Goal: Task Accomplishment & Management: Complete application form

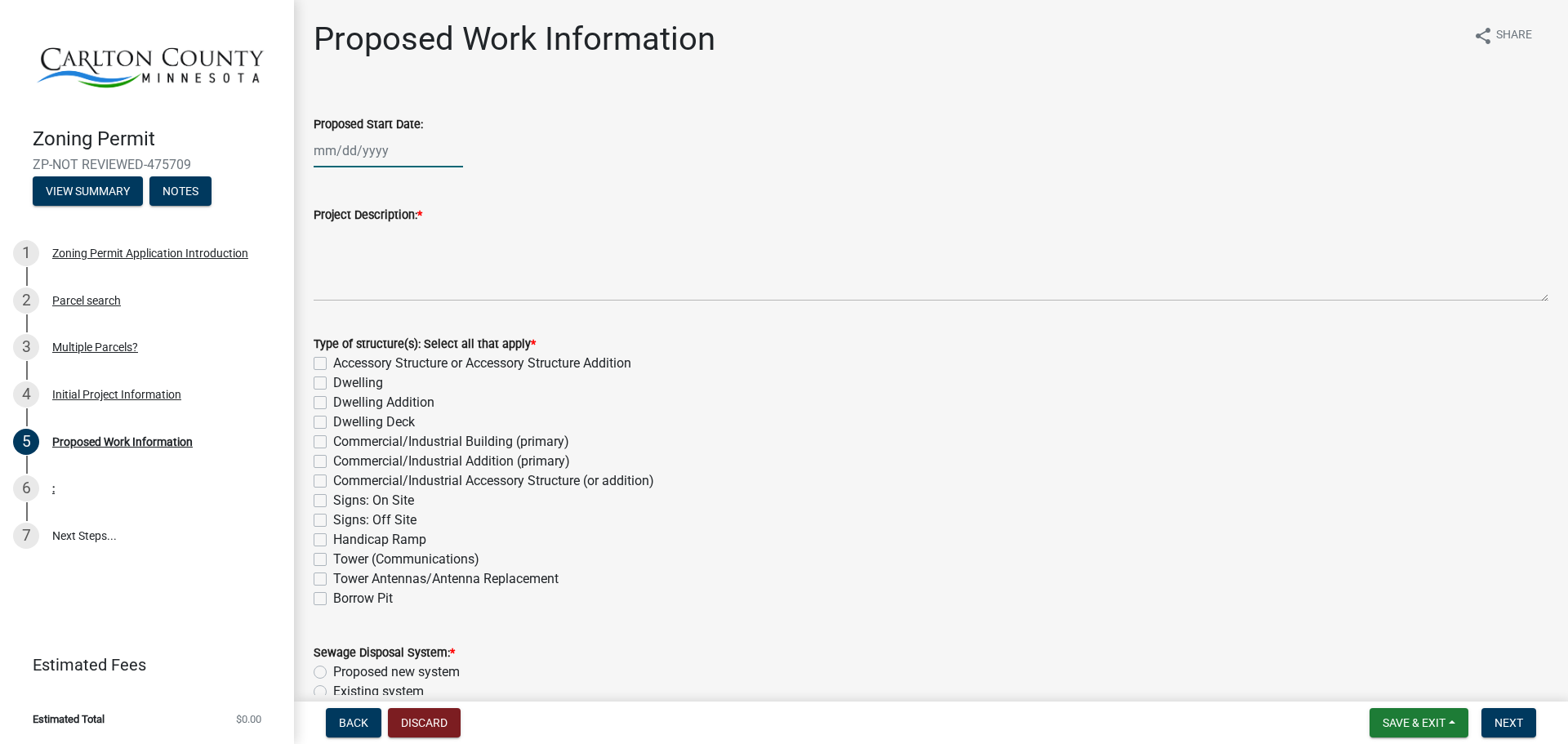
click at [367, 152] on div at bounding box center [389, 150] width 149 height 33
select select "9"
select select "2025"
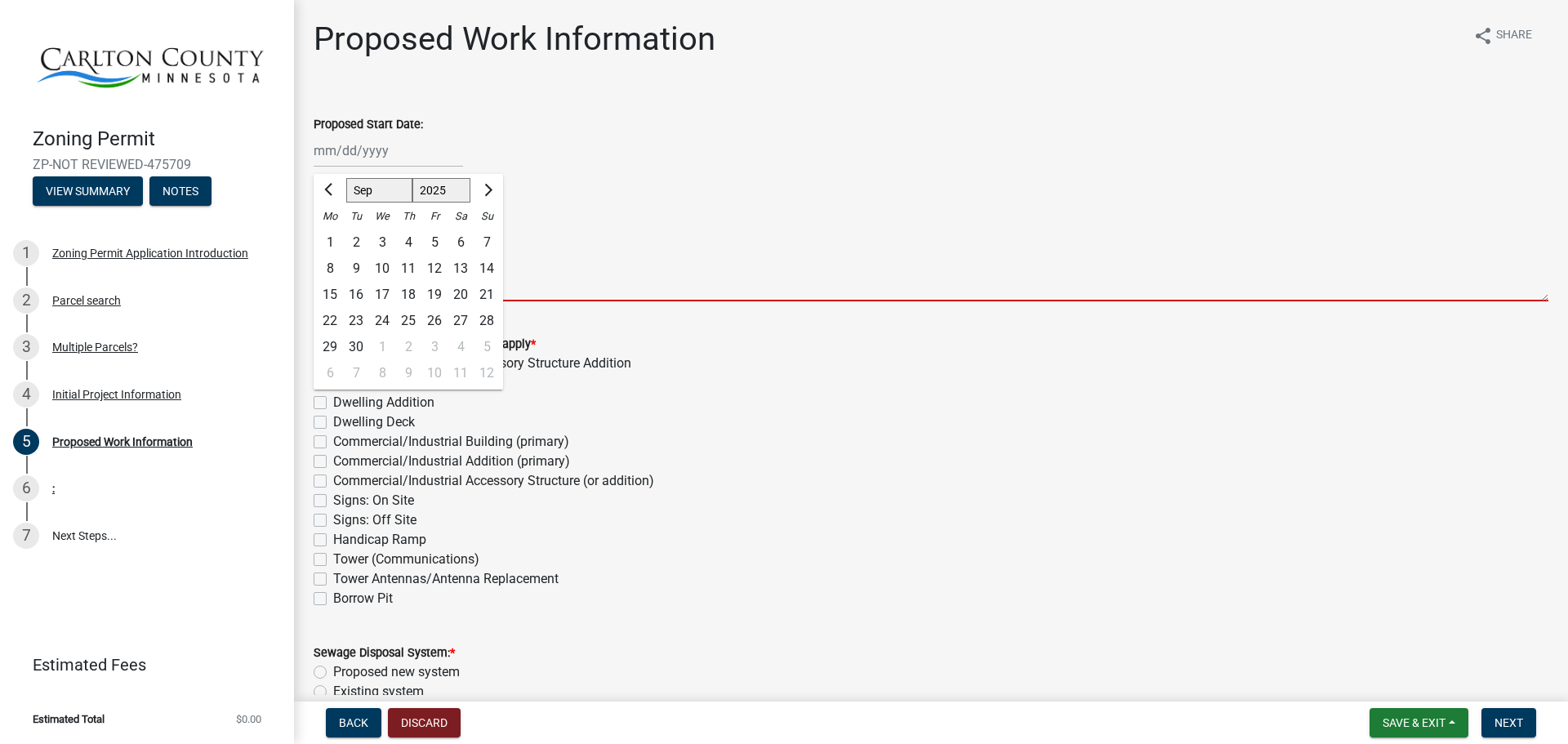
click at [804, 287] on textarea "Project Description: *" at bounding box center [931, 263] width 1235 height 76
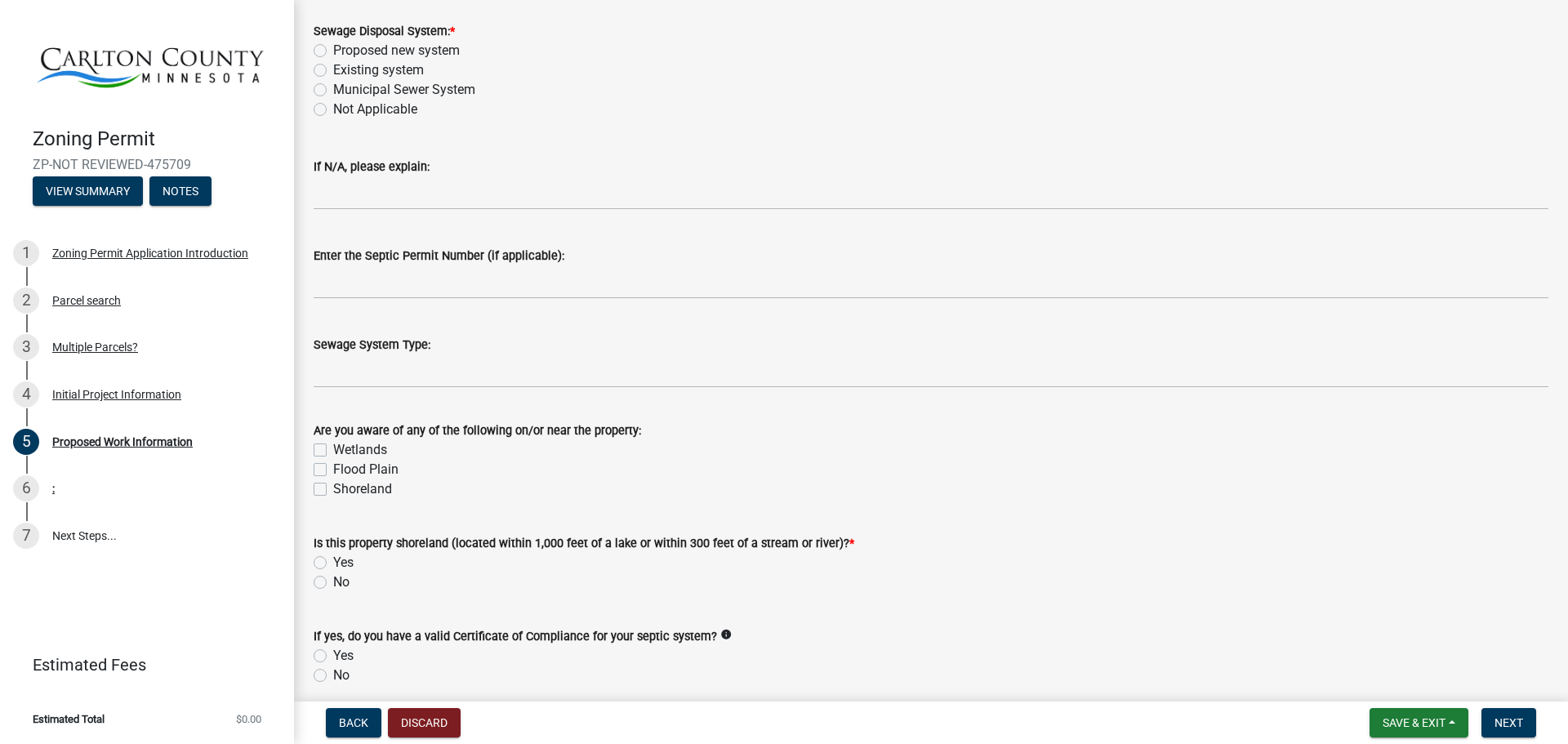
scroll to position [641, 0]
click at [838, 133] on wm-data-entity-input "Sewage Disposal System: * Proposed new system Existing system Municipal Sewer S…" at bounding box center [931, 67] width 1235 height 132
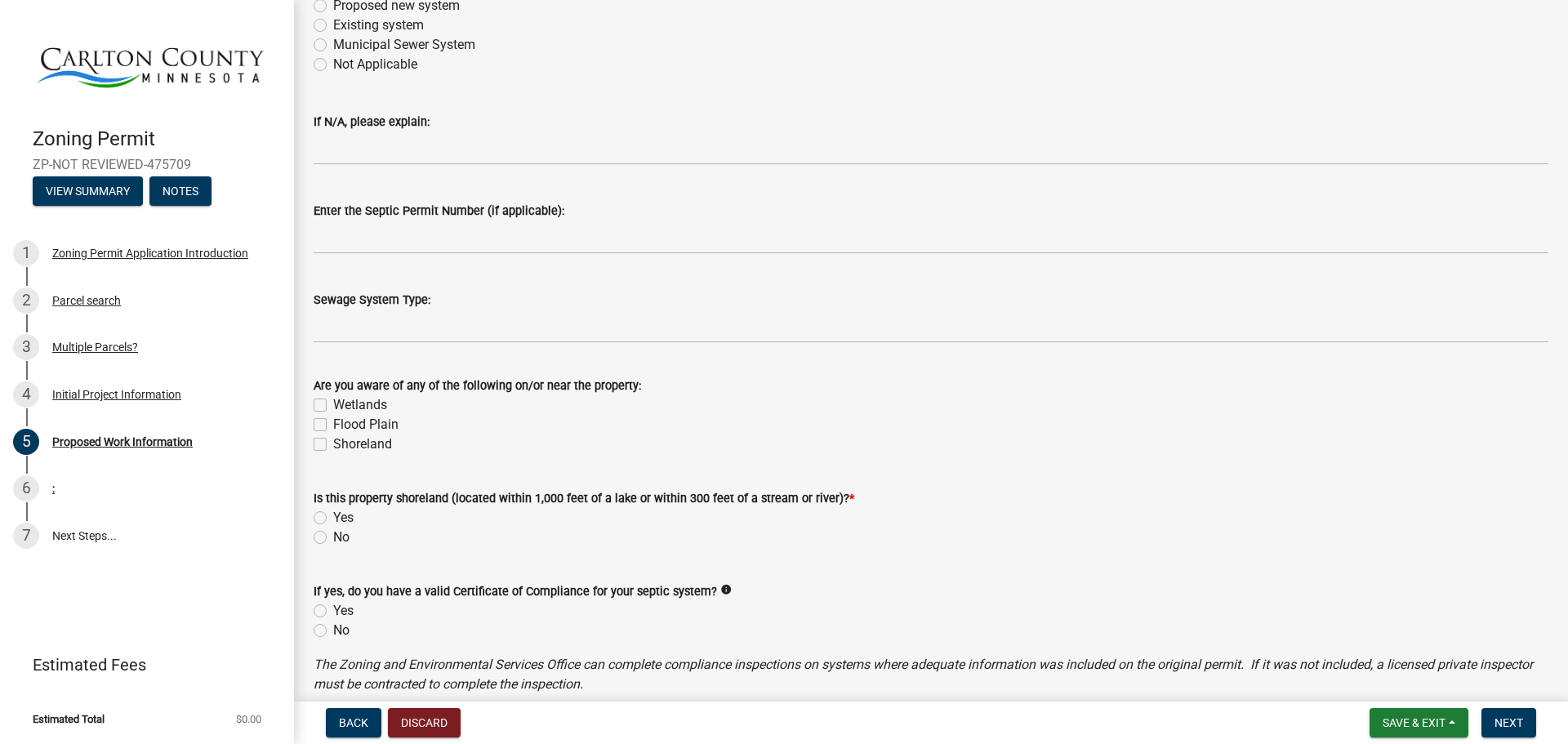
click at [336, 547] on label "No" at bounding box center [341, 537] width 16 height 20
click at [336, 538] on input "No" at bounding box center [339, 533] width 11 height 11
radio input "true"
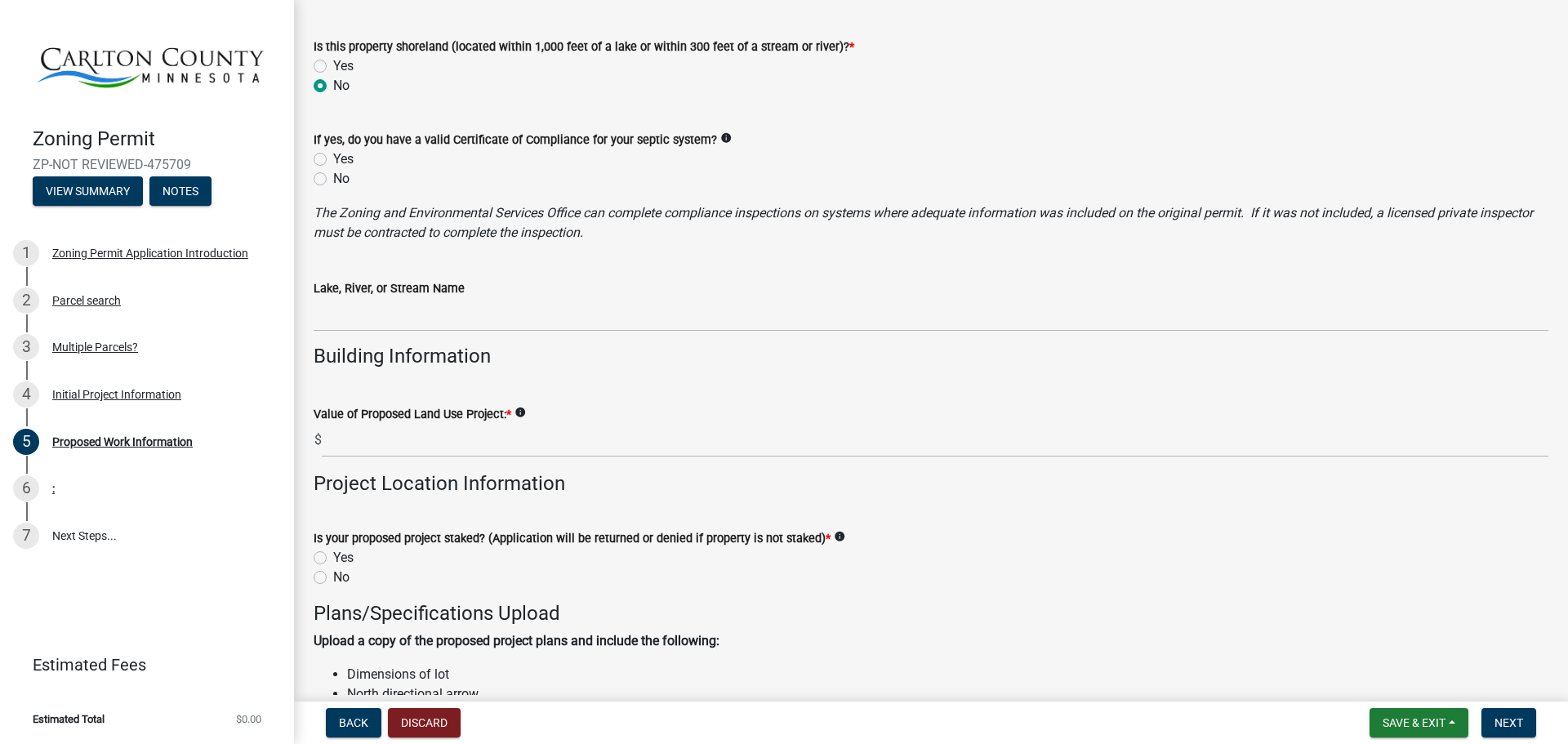
scroll to position [1138, 0]
click at [526, 417] on icon "info" at bounding box center [519, 411] width 11 height 11
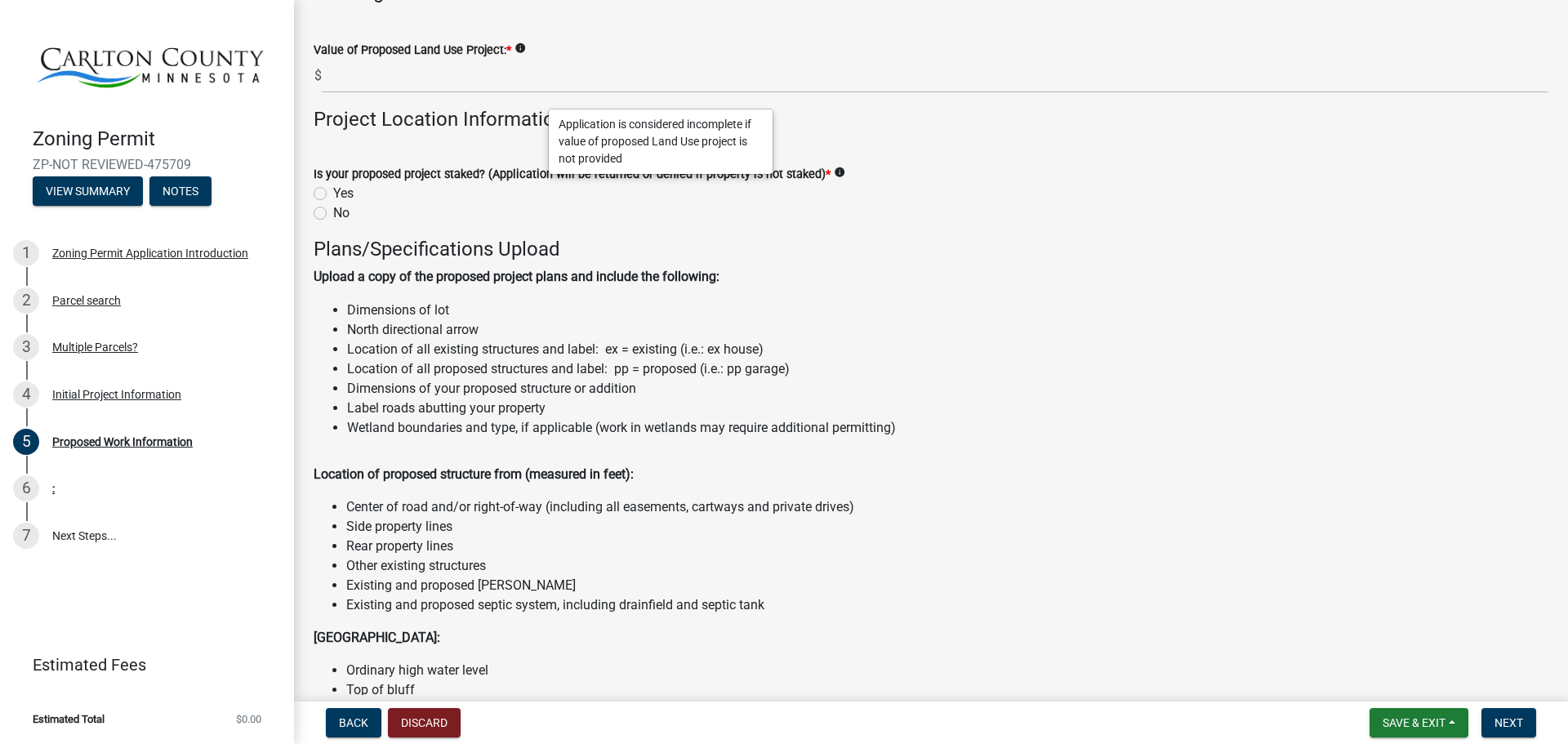
scroll to position [1502, 0]
click at [845, 177] on icon "info" at bounding box center [839, 171] width 11 height 11
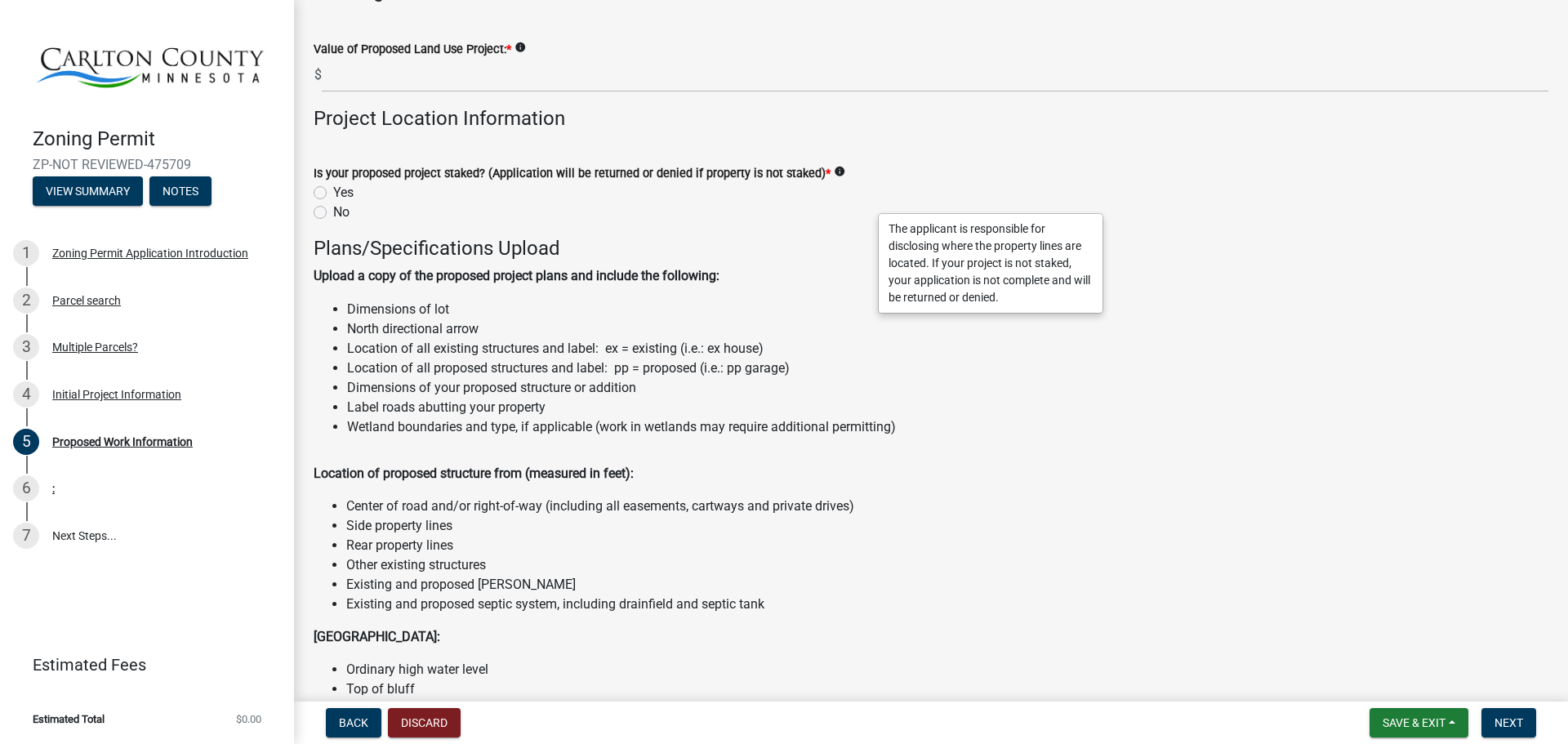
click at [364, 203] on div "Yes" at bounding box center [931, 193] width 1235 height 20
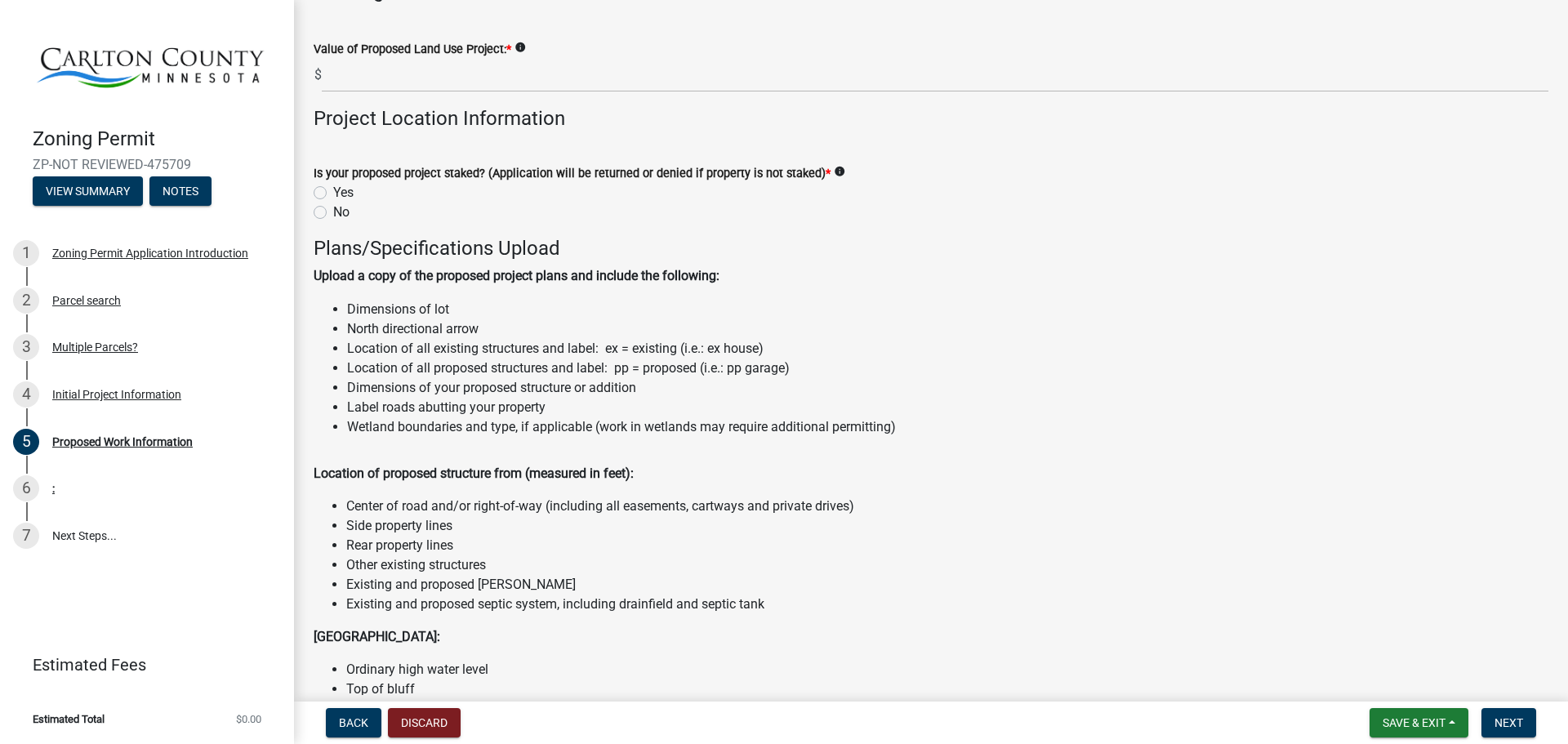
click at [344, 203] on label "Yes" at bounding box center [344, 193] width 20 height 20
click at [344, 193] on input "Yes" at bounding box center [339, 188] width 11 height 11
radio input "true"
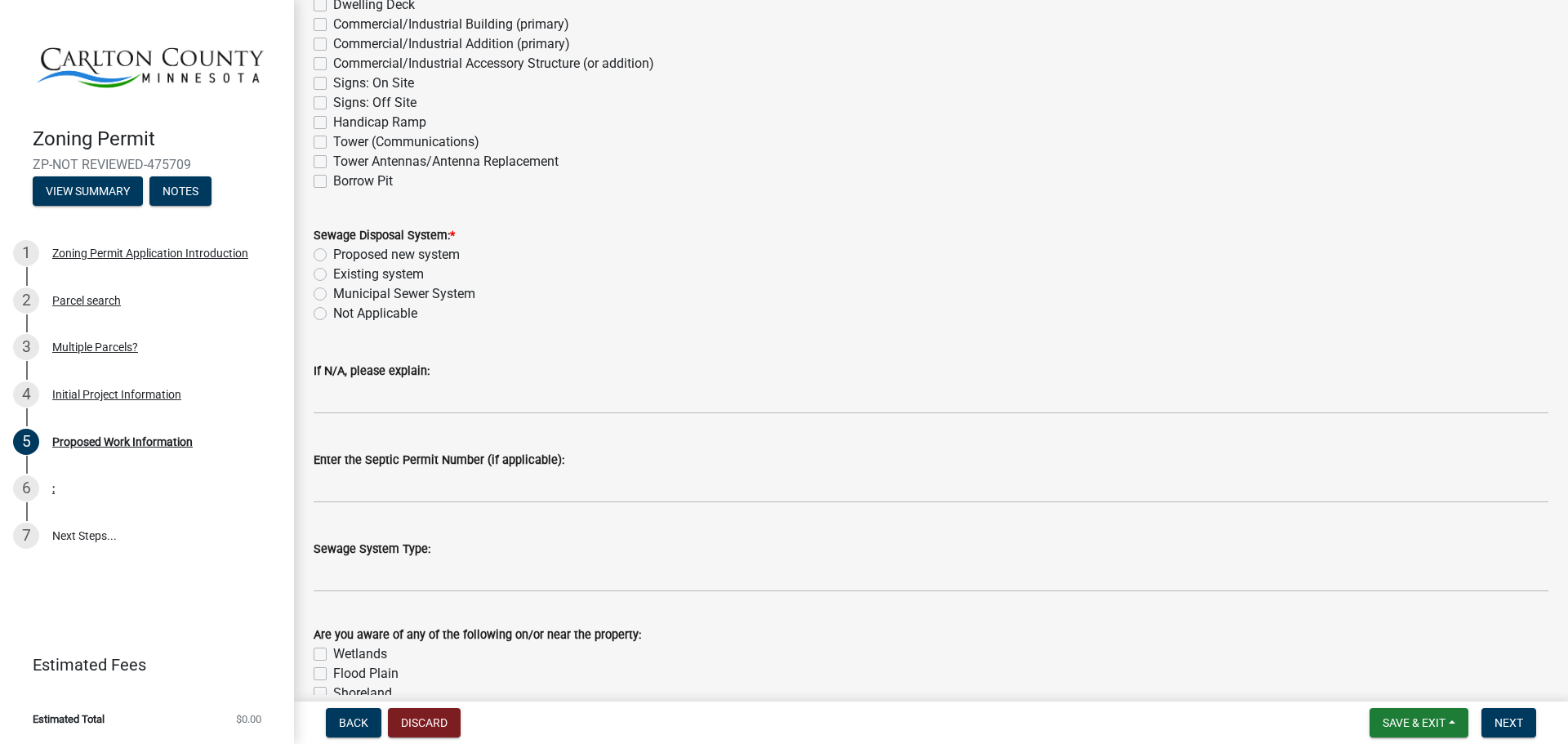
scroll to position [0, 0]
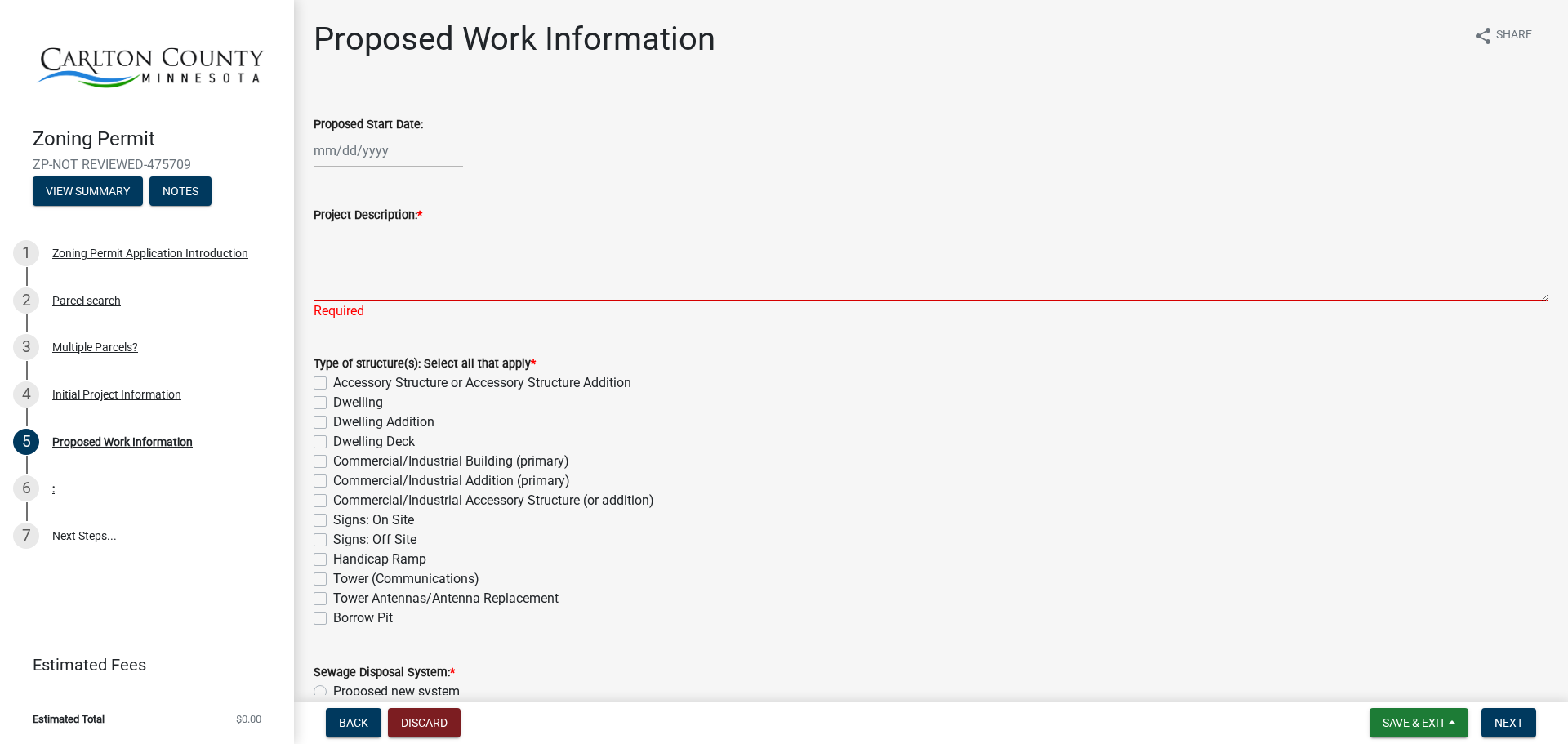
click at [532, 301] on textarea "Project Description: *" at bounding box center [931, 263] width 1235 height 76
click at [364, 167] on div at bounding box center [389, 150] width 149 height 33
select select "9"
select select "2025"
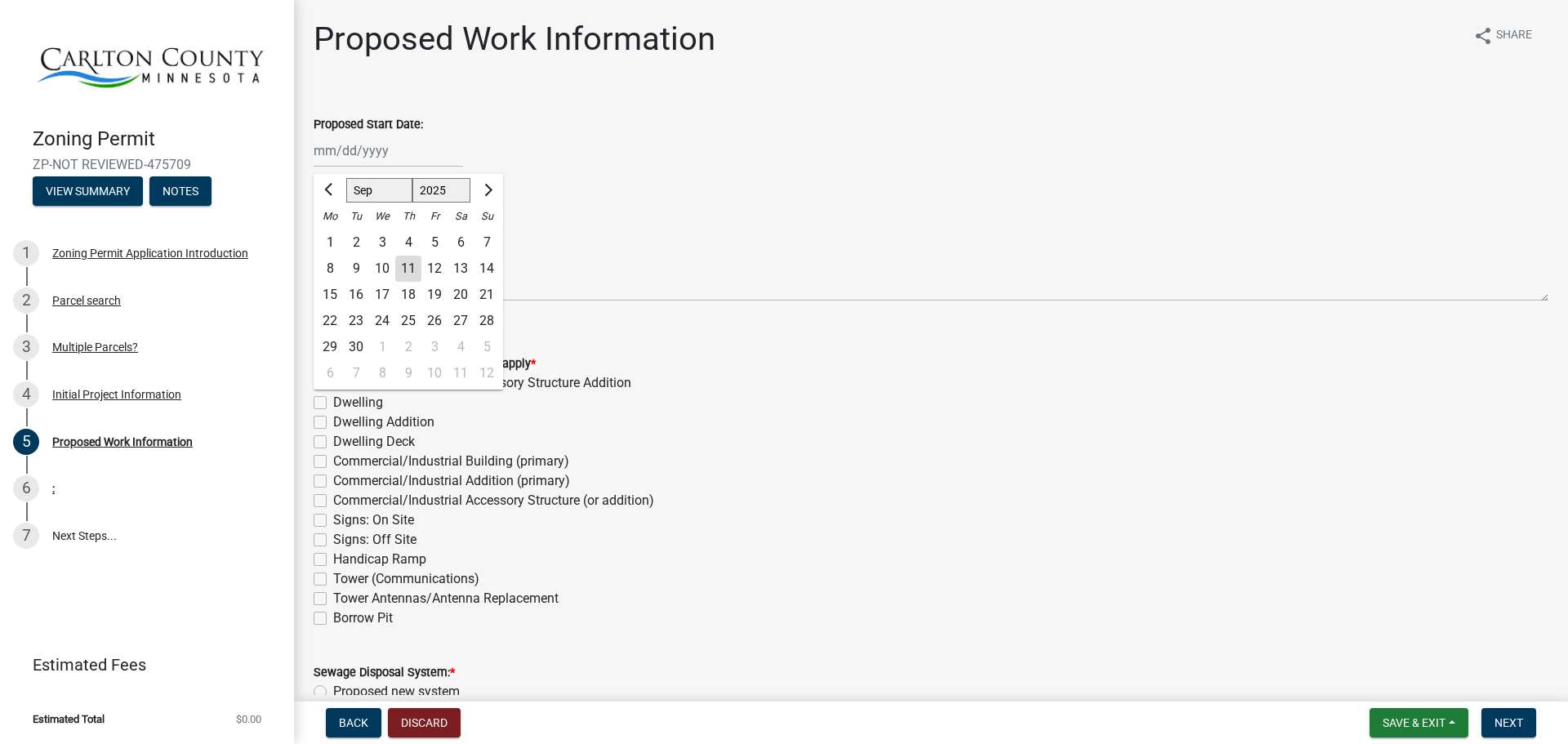
click at [384, 360] on div "1" at bounding box center [382, 347] width 26 height 26
type input "[DATE]"
click at [432, 159] on div "[DATE]" at bounding box center [389, 150] width 149 height 33
select select "10"
select select "2025"
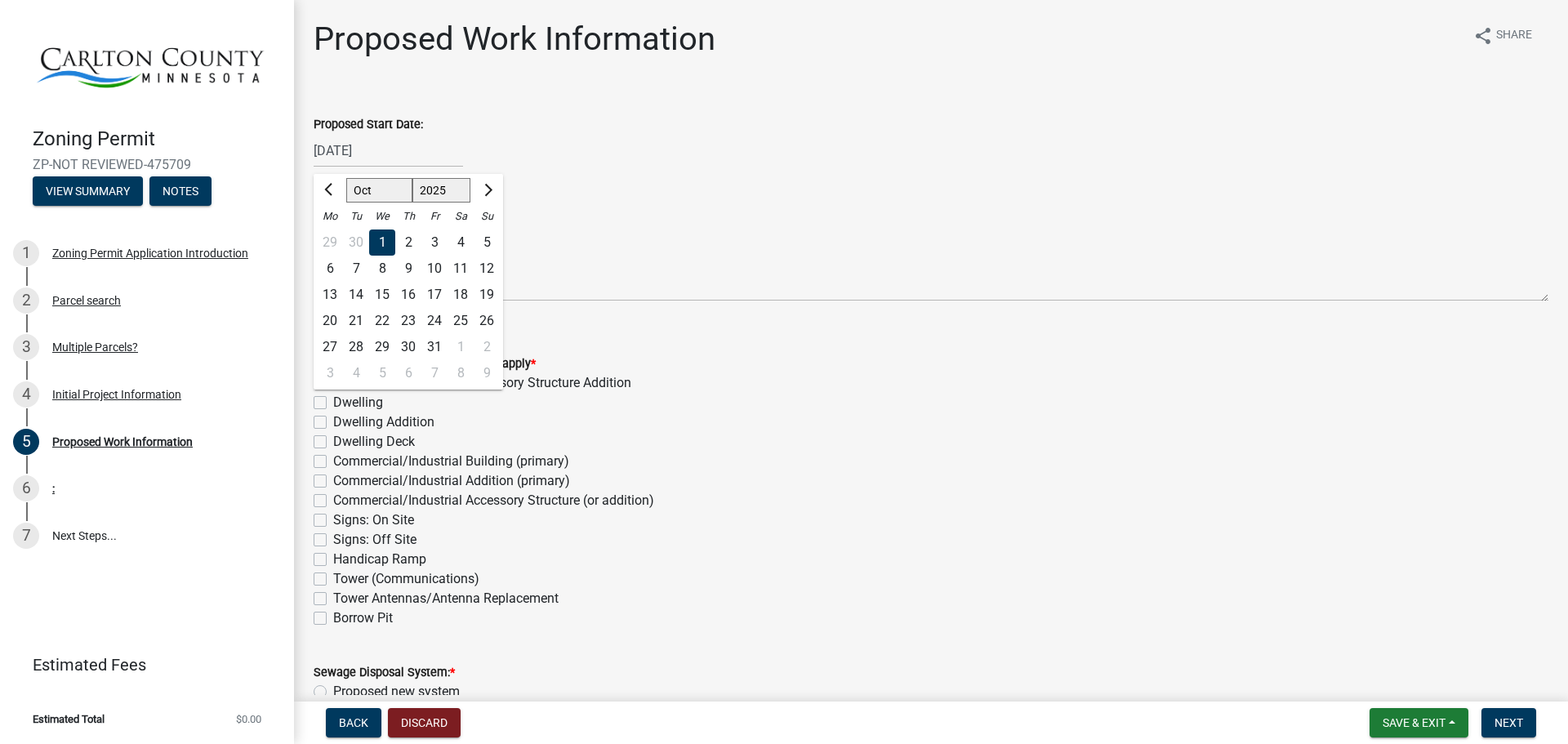
click at [732, 161] on div "[DATE] [PERSON_NAME] Apr May Jun [DATE] Aug Sep Oct Nov [DATE] 1526 1527 1528 1…" at bounding box center [931, 150] width 1235 height 33
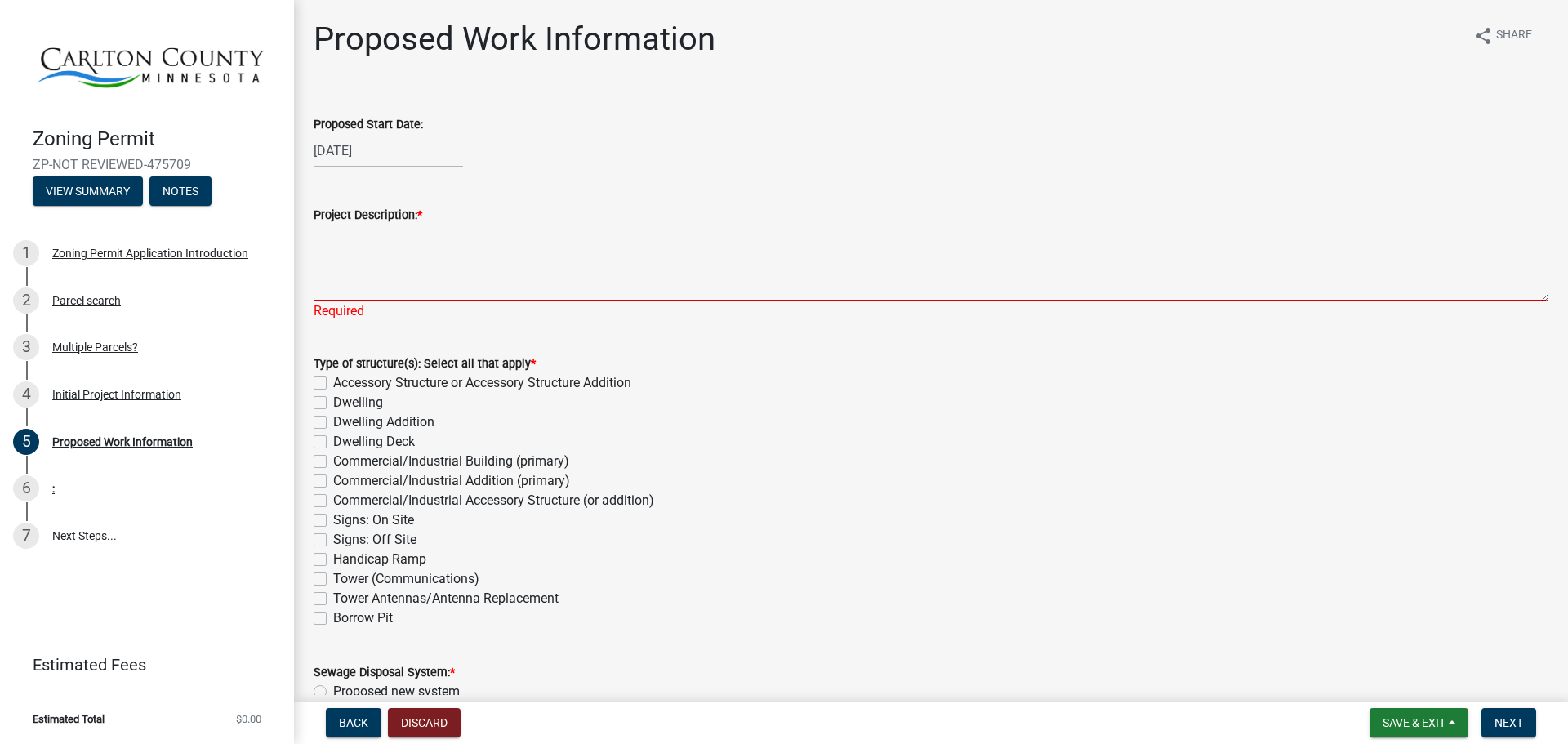
click at [395, 301] on textarea "Project Description: *" at bounding box center [931, 263] width 1235 height 76
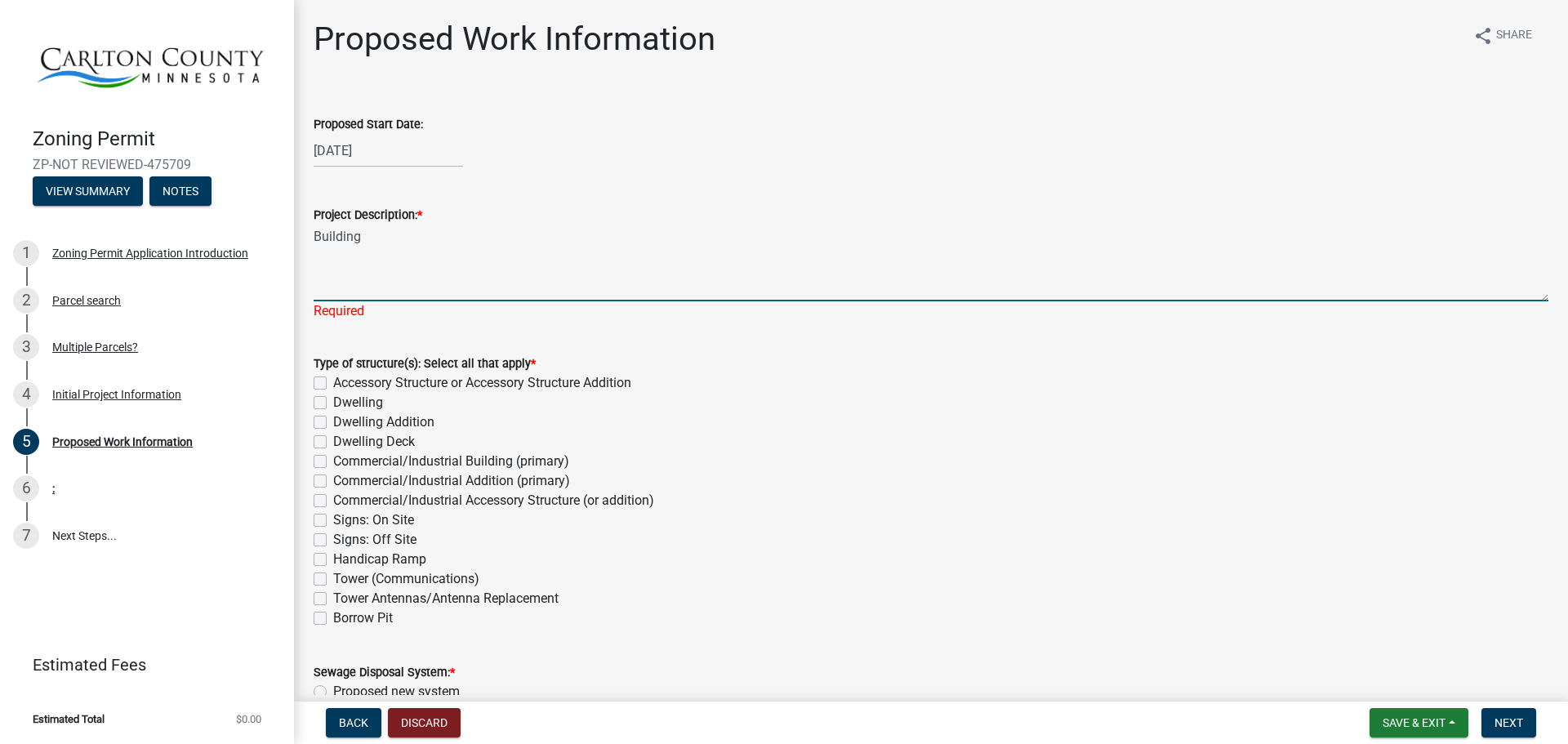
type textarea "Building"
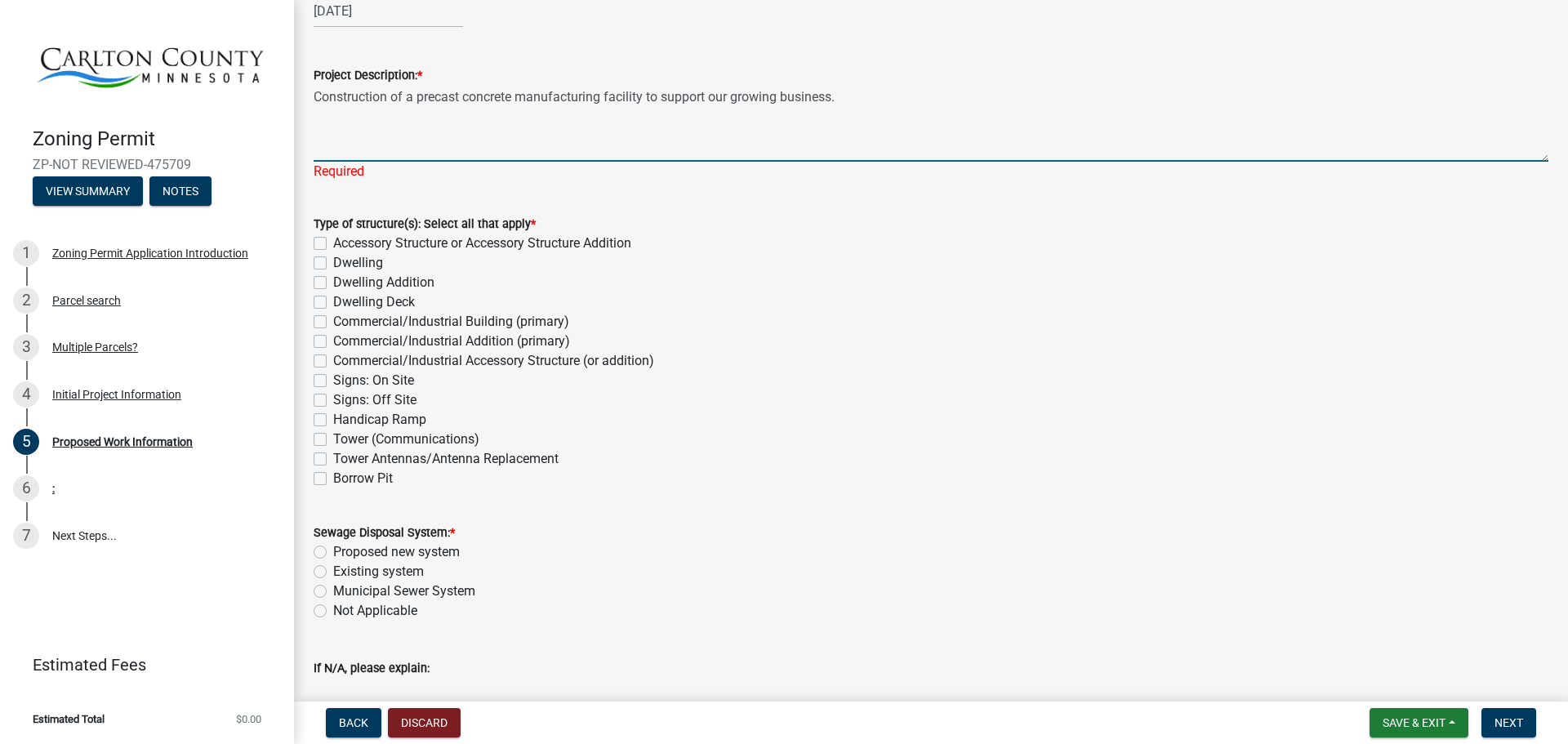
scroll to position [141, 0]
type textarea "Construction of a precast concrete manufacturing facility to support our growin…"
click at [321, 353] on div "Type of structure(s): Select all that apply * Accessory Structure or Accessory …" at bounding box center [931, 350] width 1235 height 274
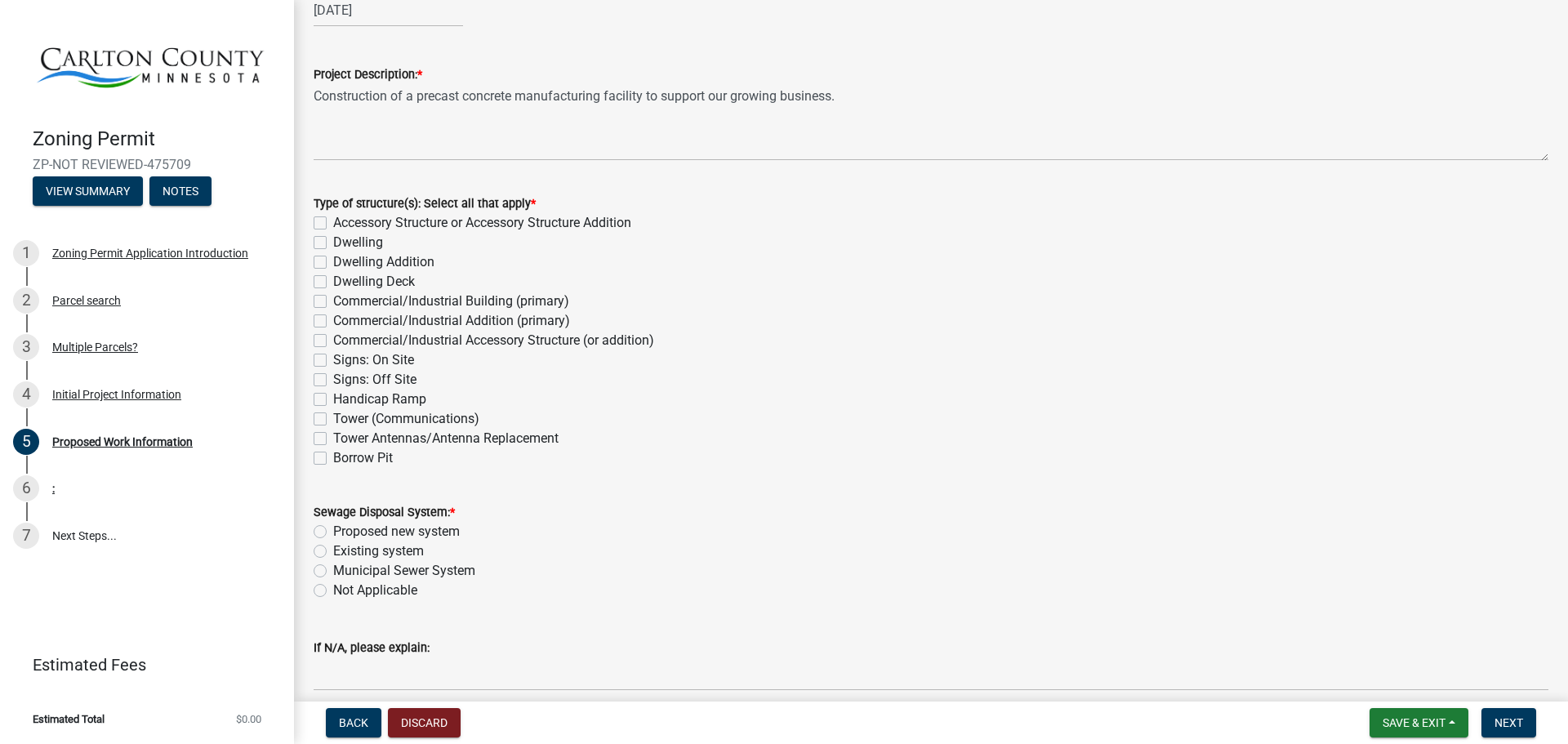
click at [333, 311] on label "Commercial/Industrial Building (primary)" at bounding box center [451, 301] width 236 height 20
click at [333, 302] on input "Commercial/Industrial Building (primary)" at bounding box center [339, 297] width 11 height 11
checkbox input "true"
checkbox input "false"
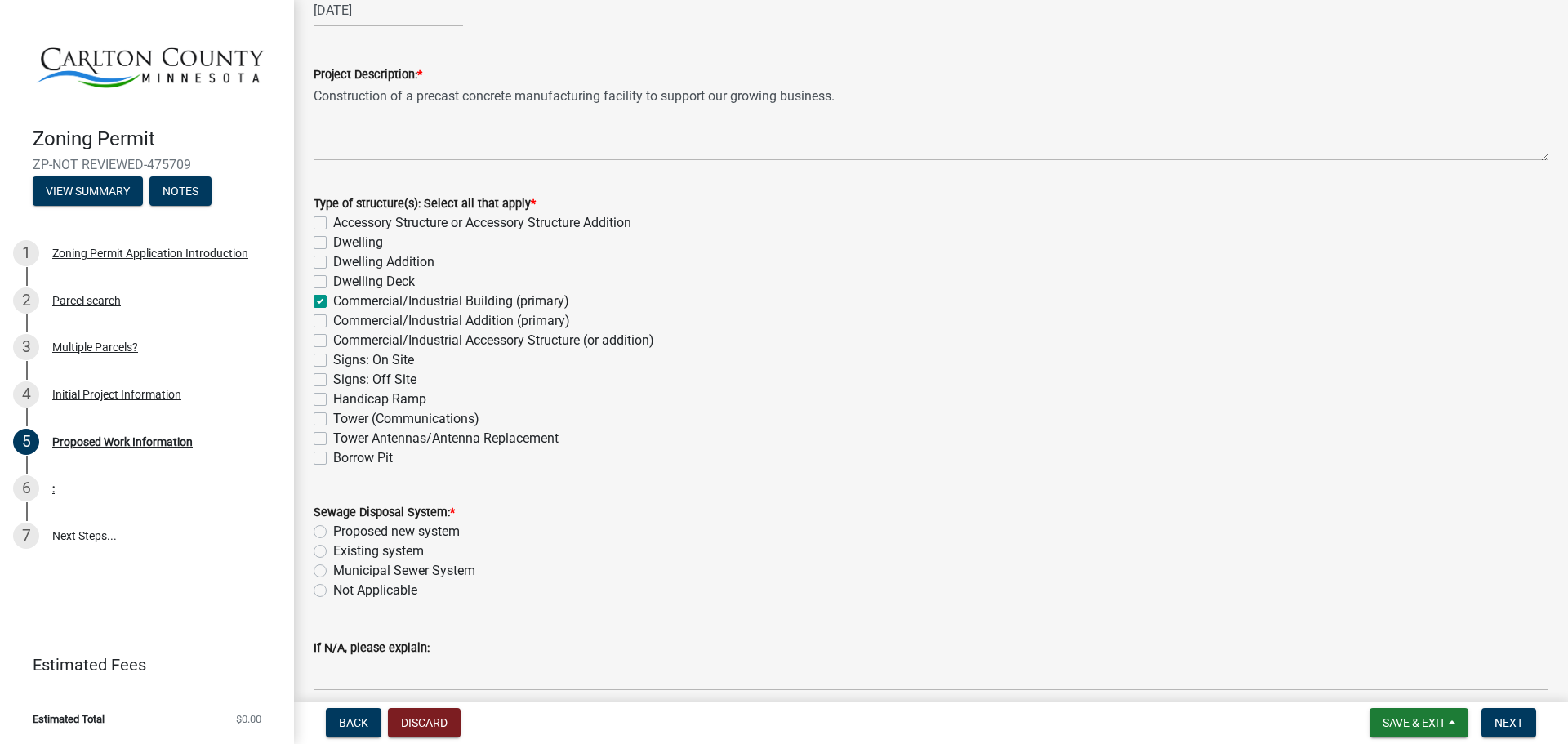
checkbox input "false"
checkbox input "true"
checkbox input "false"
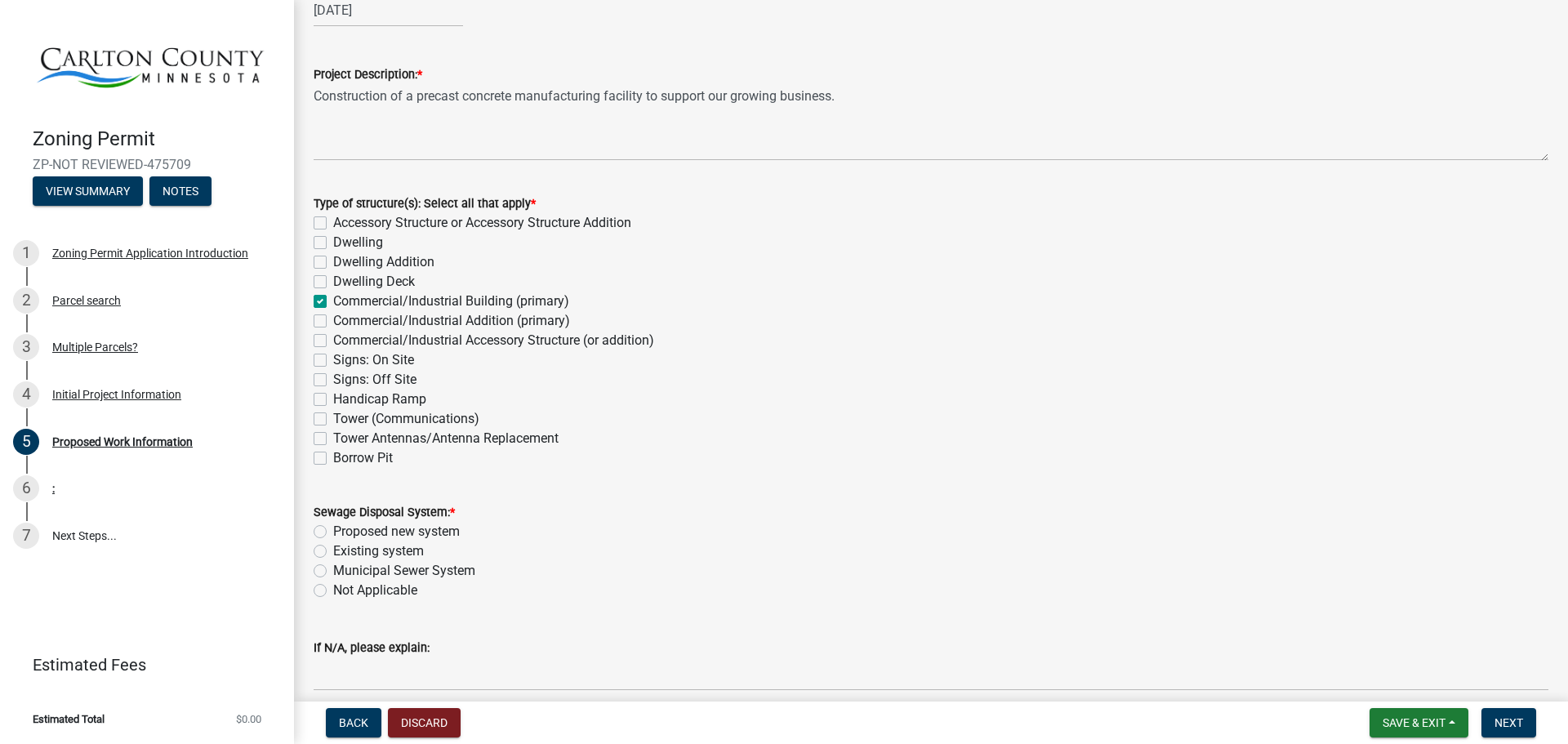
checkbox input "false"
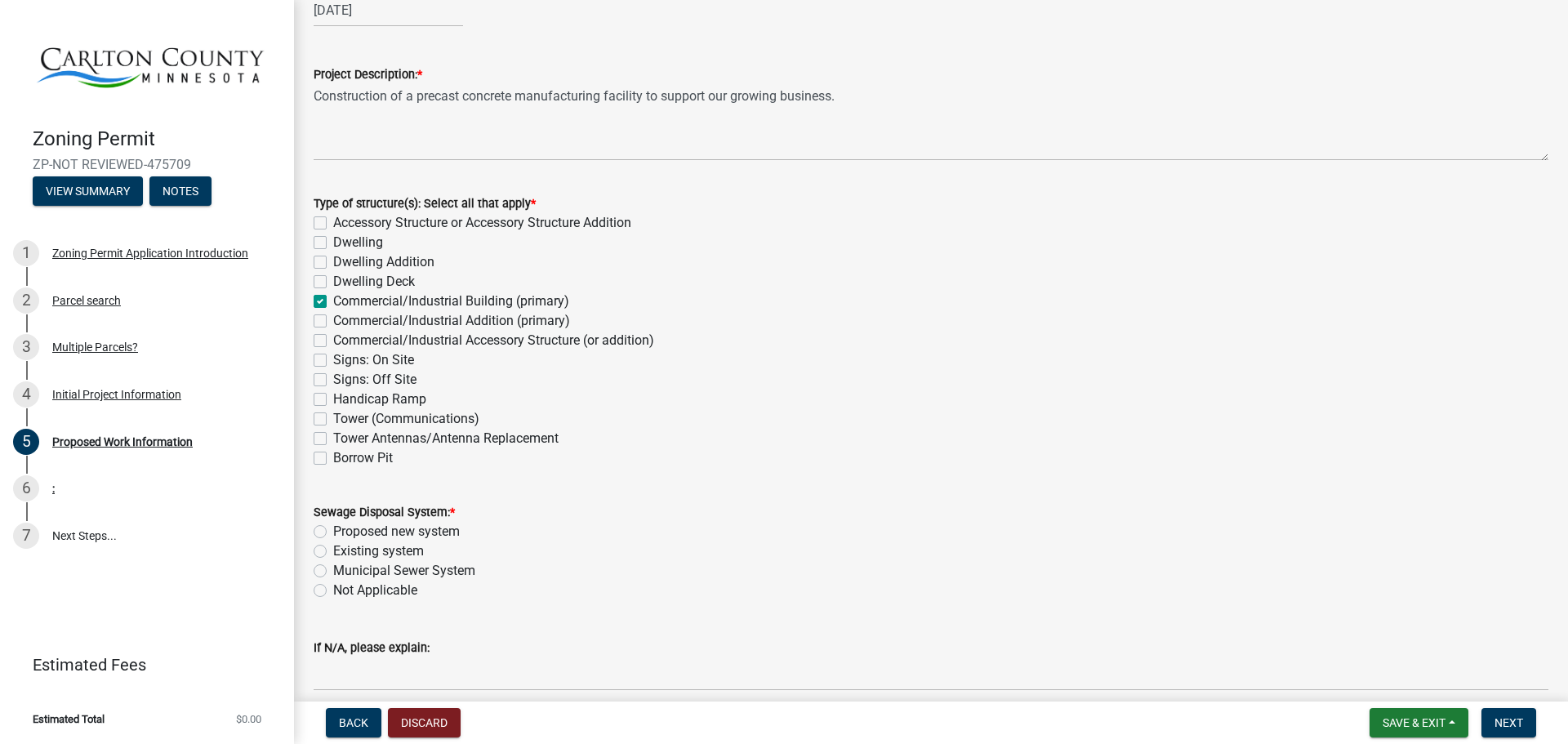
checkbox input "false"
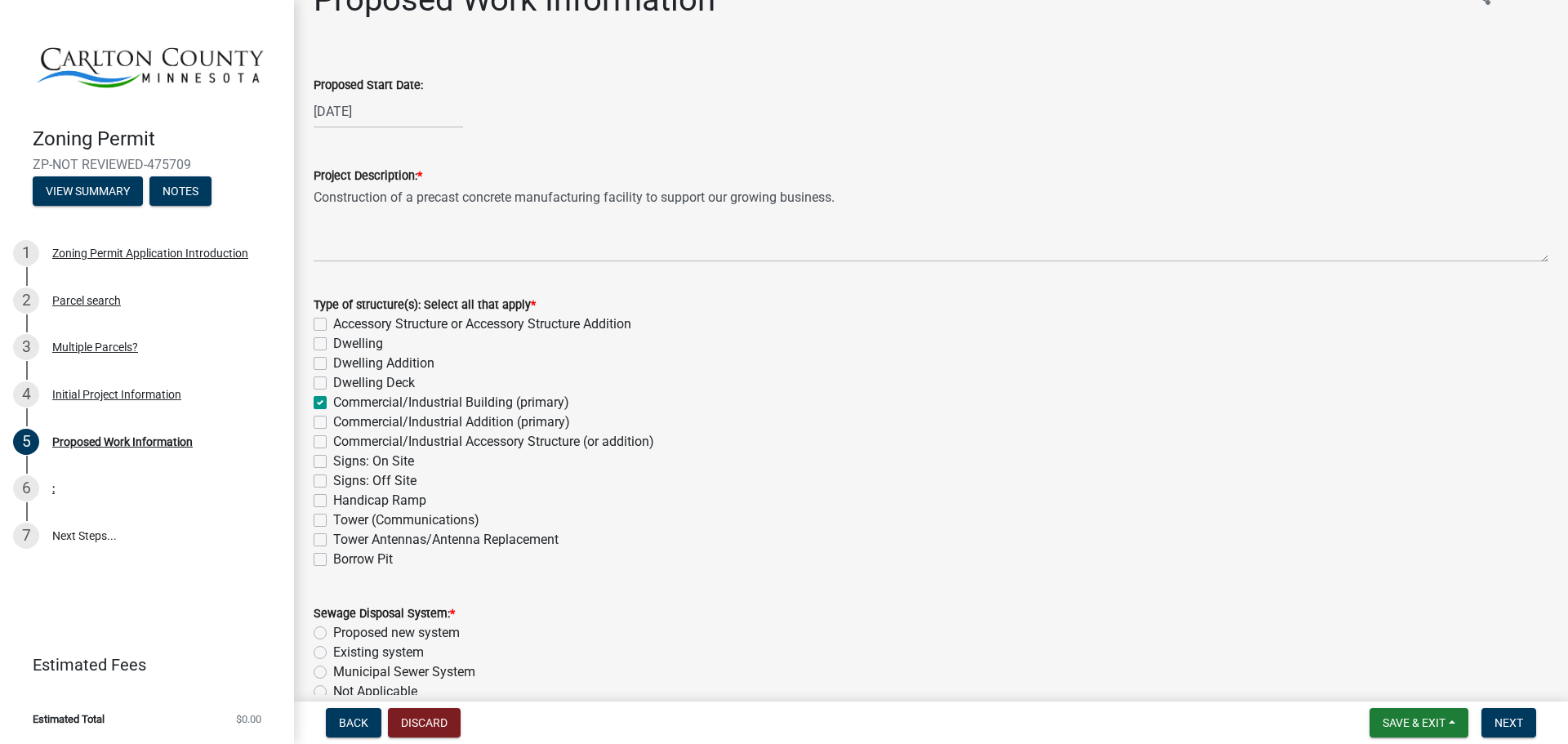
scroll to position [40, 0]
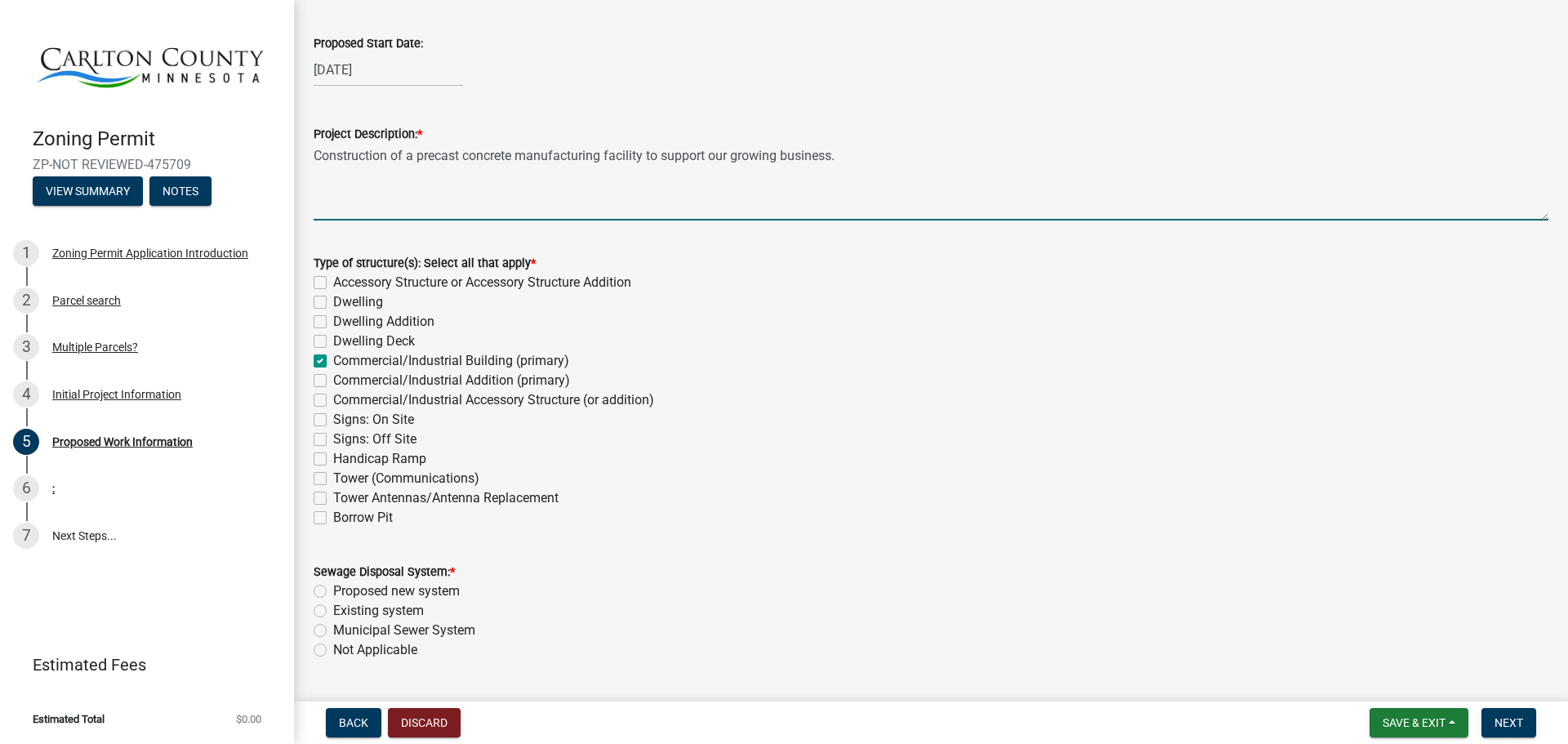
click at [666, 172] on textarea "Construction of a precast concrete manufacturing facility to support our growin…" at bounding box center [931, 182] width 1235 height 76
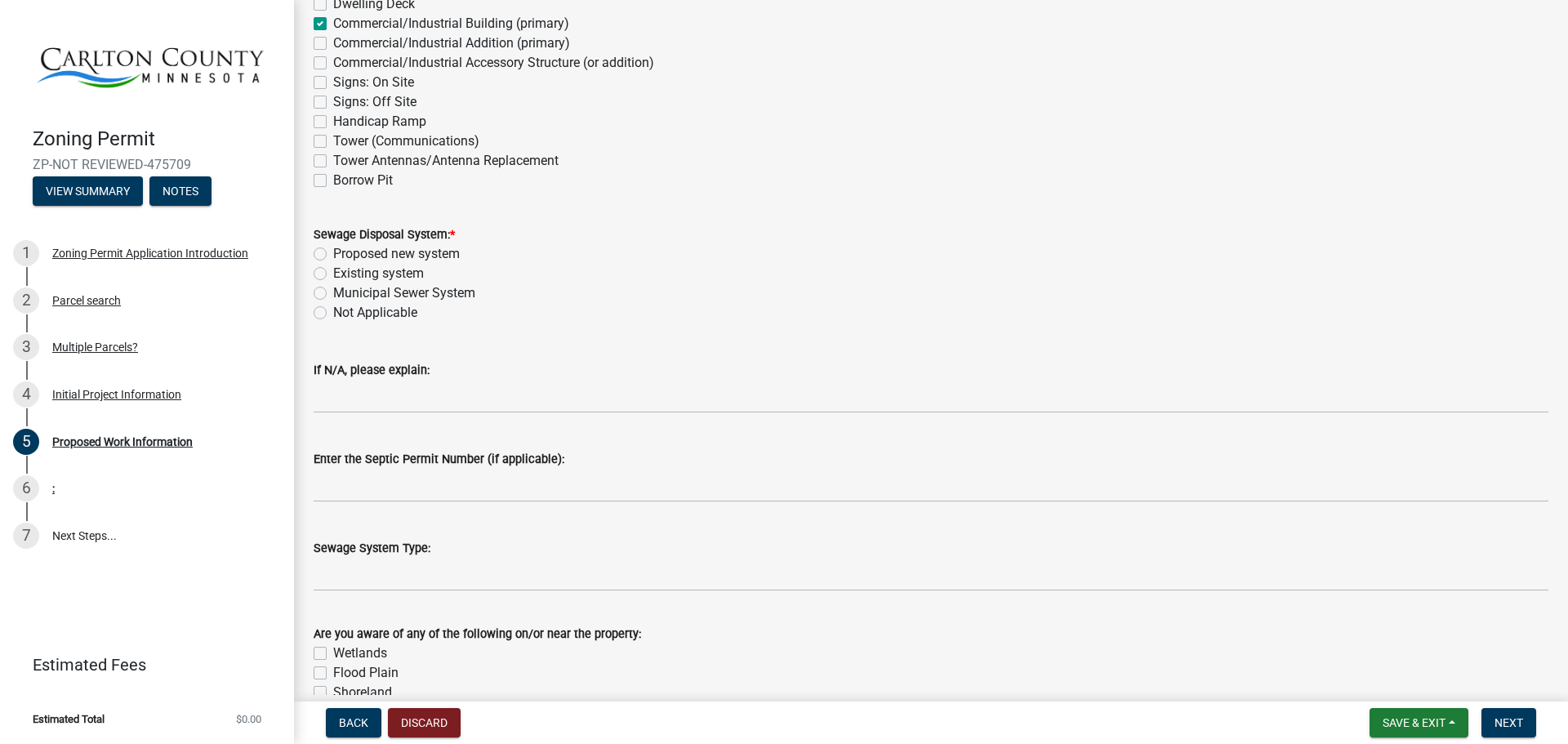
scroll to position [417, 0]
type textarea "Construction of a new building to support our growing precast concrete business"
click at [412, 265] on label "Proposed new system" at bounding box center [396, 255] width 126 height 20
click at [344, 255] on input "Proposed new system" at bounding box center [339, 250] width 11 height 11
radio input "true"
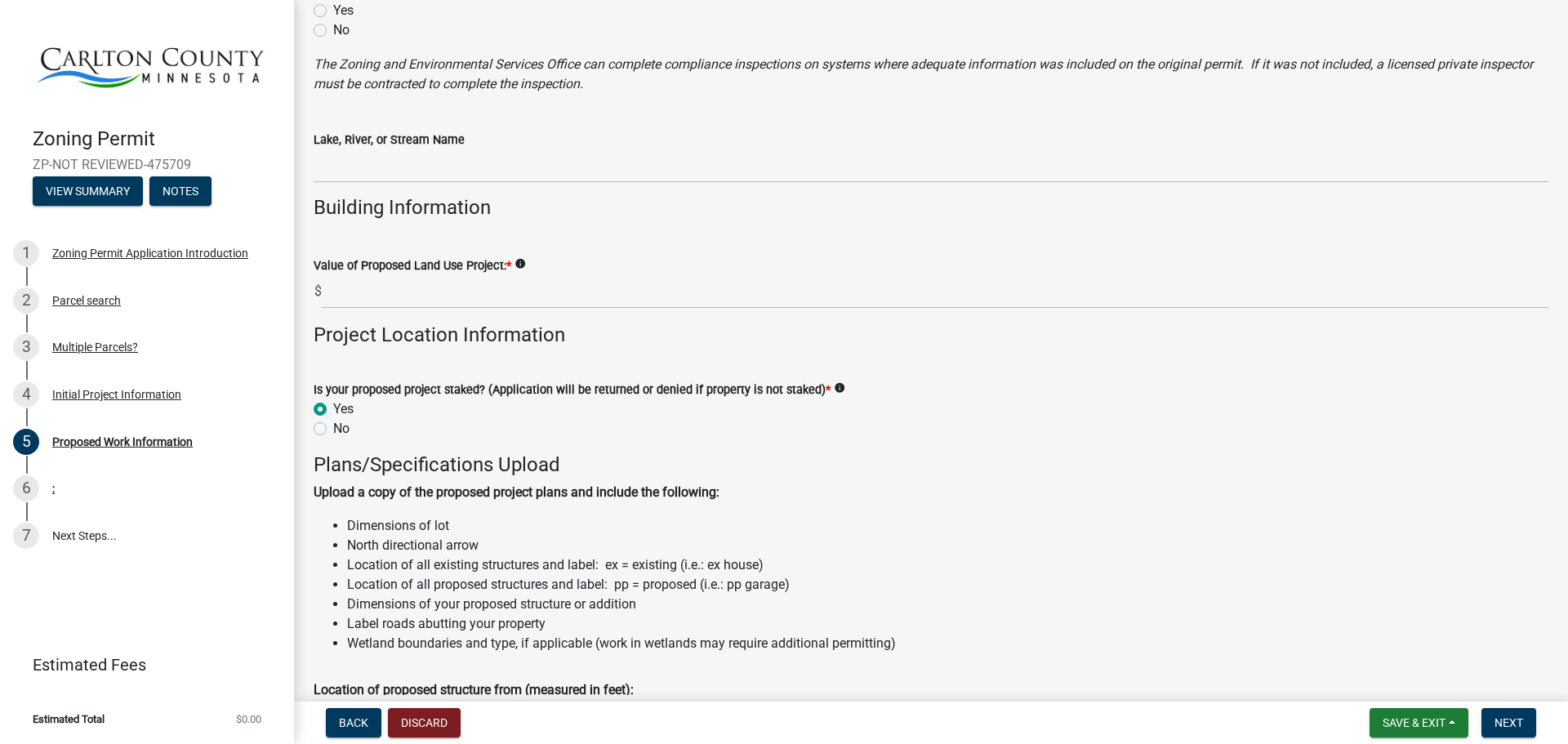
scroll to position [1267, 0]
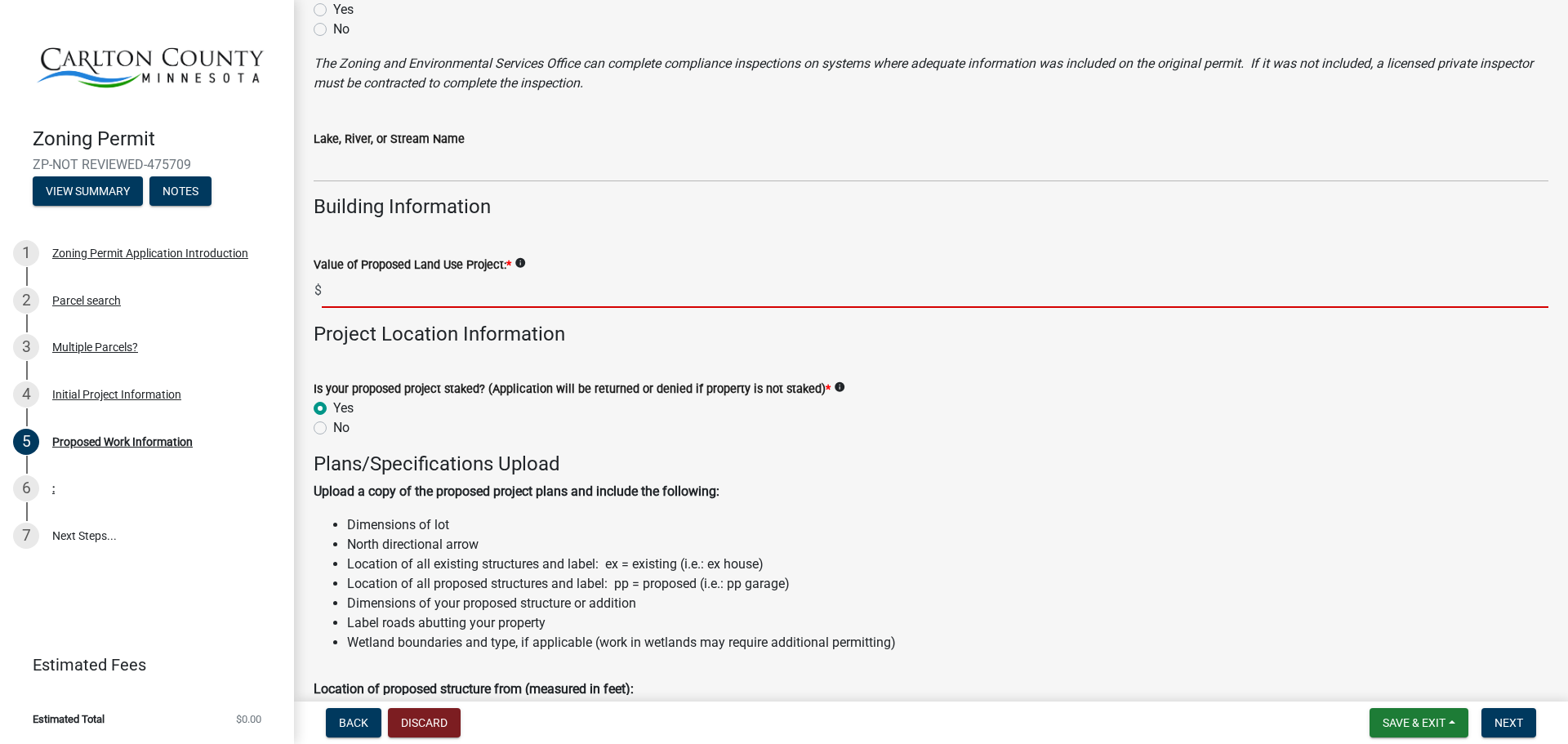
click at [351, 308] on input "text" at bounding box center [935, 290] width 1227 height 33
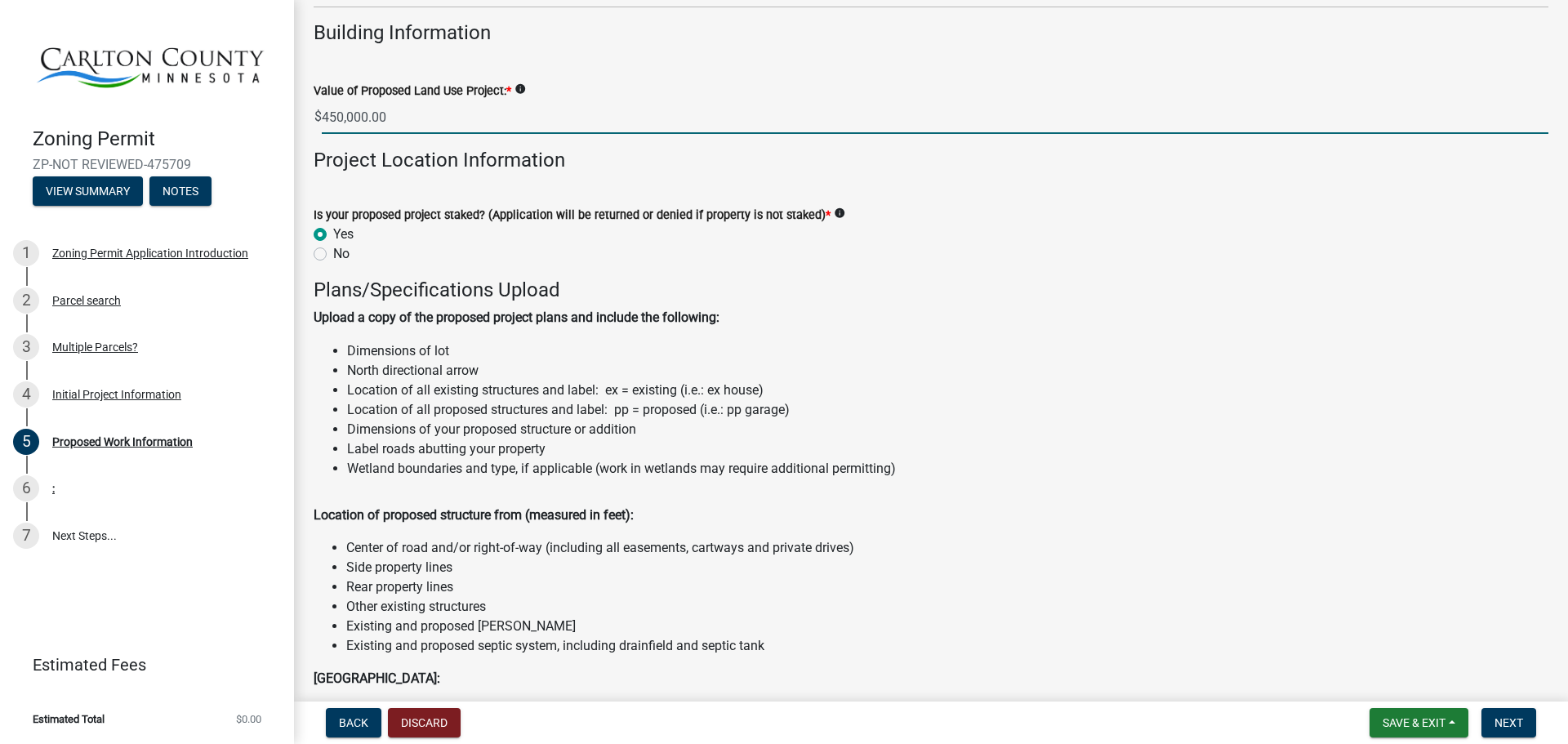
type input "450000"
click at [782, 327] on p "Upload a copy of the proposed project plans and include the following:" at bounding box center [931, 316] width 1235 height 20
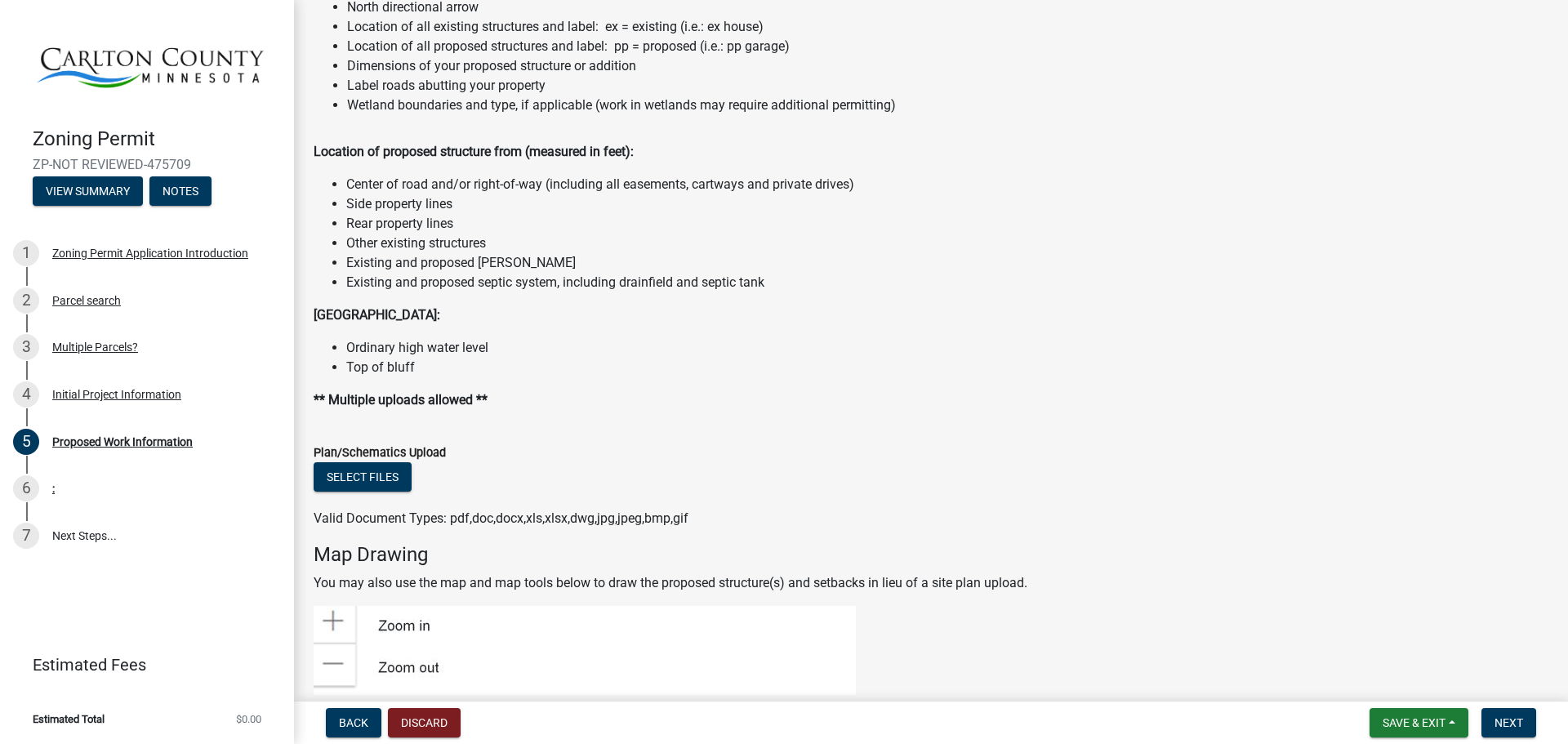
scroll to position [1804, 0]
click at [1090, 130] on figure "Dimensions of lot North directional arrow Location of all existing structures a…" at bounding box center [931, 53] width 1235 height 152
